Goal: Check status: Check status

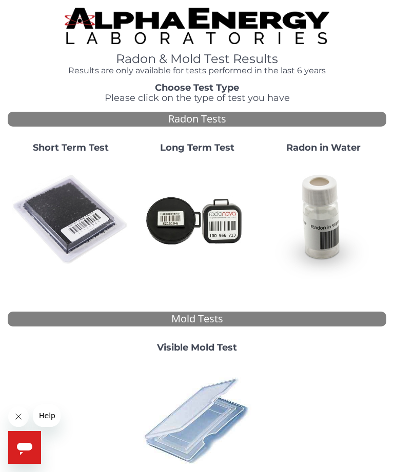
click at [51, 209] on img at bounding box center [71, 220] width 118 height 118
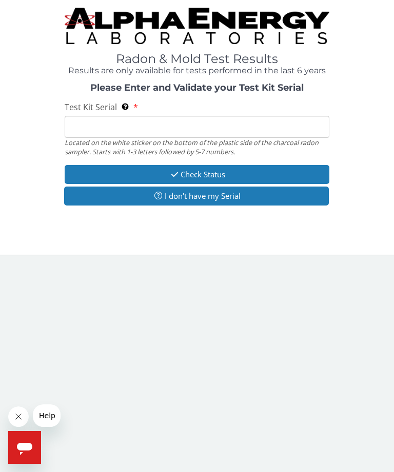
click at [299, 127] on input "Test Kit Serial Located on the white sticker on the bottom of the plastic side …" at bounding box center [197, 127] width 265 height 22
click at [175, 125] on input "Test Kit Serial Located on the white sticker on the bottom of the plastic side …" at bounding box center [197, 127] width 265 height 22
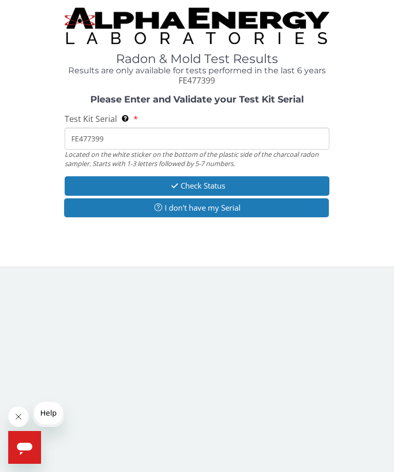
type input "FE477399"
click at [226, 183] on button "Check Status" at bounding box center [197, 185] width 265 height 19
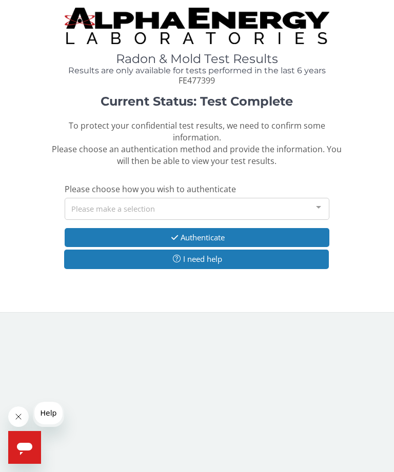
click at [317, 199] on div at bounding box center [318, 208] width 21 height 19
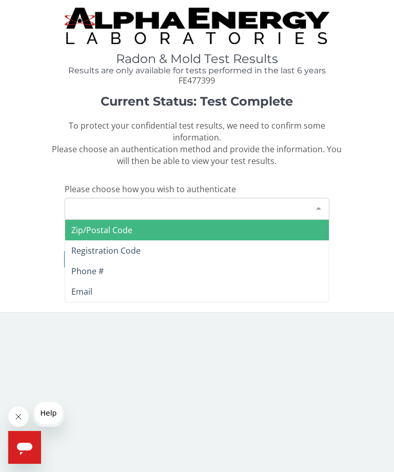
click at [320, 199] on div at bounding box center [318, 208] width 21 height 19
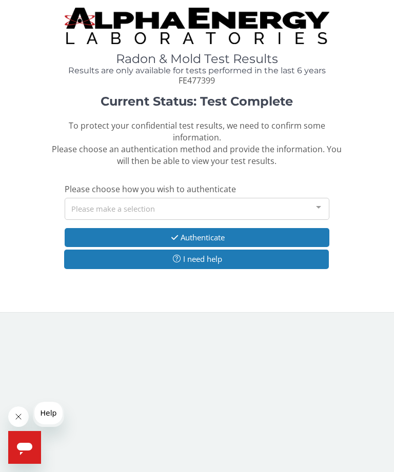
click at [316, 199] on div at bounding box center [318, 208] width 21 height 19
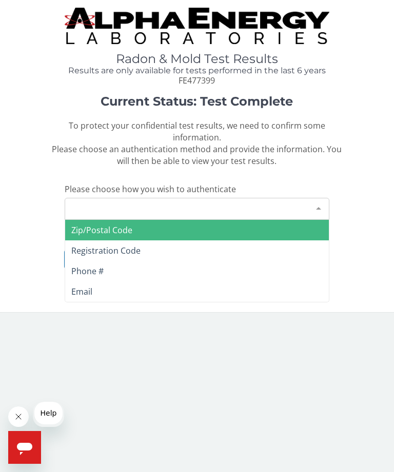
click at [308, 220] on span "Zip/Postal Code" at bounding box center [197, 230] width 264 height 21
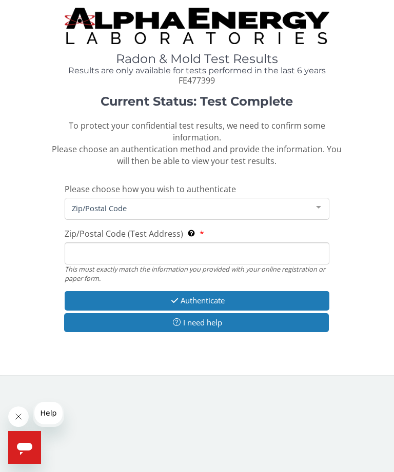
click at [300, 243] on input "Zip/Postal Code (Test Address) This must exactly match the information you prov…" at bounding box center [197, 254] width 265 height 22
type input "01921"
click at [203, 291] on button "Authenticate" at bounding box center [197, 300] width 265 height 19
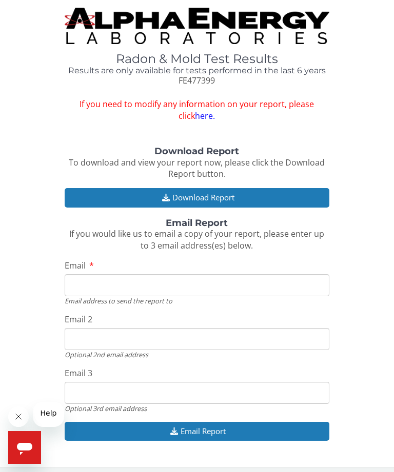
click at [237, 195] on button "Download Report" at bounding box center [197, 197] width 265 height 19
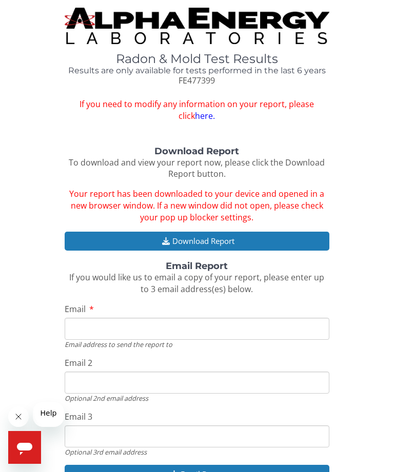
click at [24, 171] on div "Download Report To download and view your report now, please click the Download…" at bounding box center [197, 321] width 379 height 349
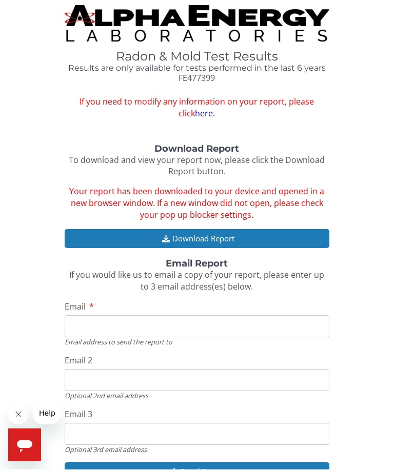
scroll to position [8, 0]
